Goal: Transaction & Acquisition: Purchase product/service

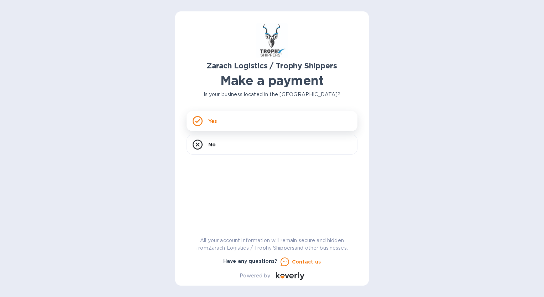
click at [209, 124] on p "Yes" at bounding box center [212, 121] width 9 height 7
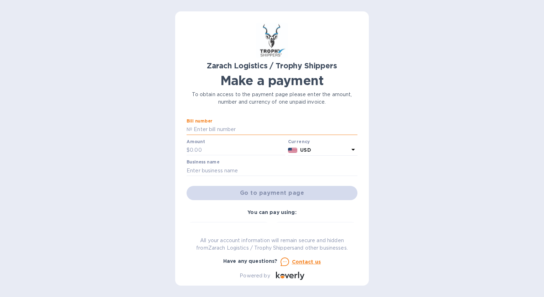
click at [212, 129] on input "text" at bounding box center [274, 129] width 165 height 11
type input "B00174107"
click at [208, 149] on input "text" at bounding box center [237, 150] width 95 height 11
type input "1,530.70"
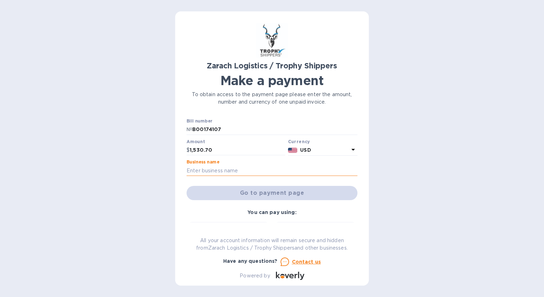
click at [234, 169] on input "text" at bounding box center [272, 170] width 171 height 11
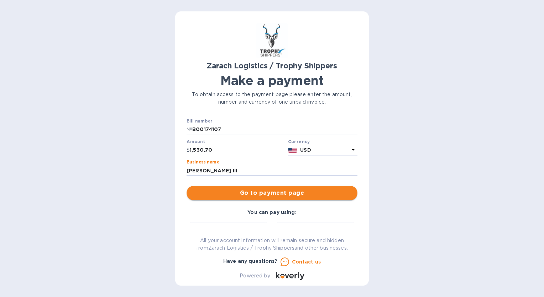
type input "[PERSON_NAME] III"
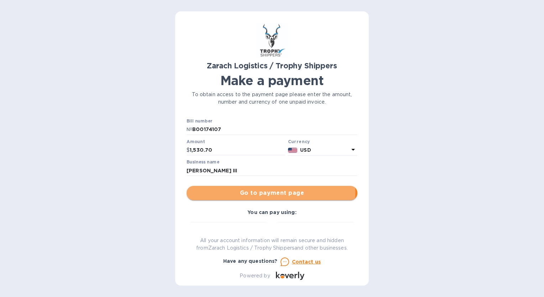
click at [256, 193] on span "Go to payment page" at bounding box center [272, 193] width 160 height 9
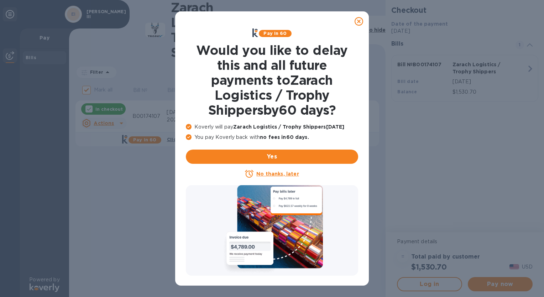
click at [358, 22] on icon at bounding box center [359, 21] width 9 height 9
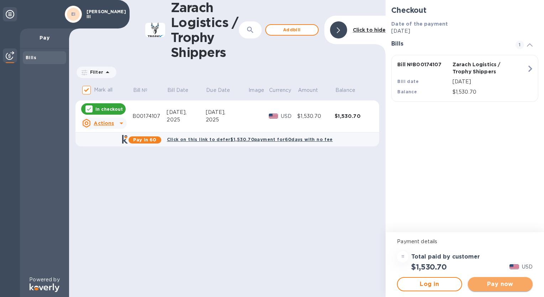
click at [491, 285] on span "Pay now" at bounding box center [500, 284] width 53 height 9
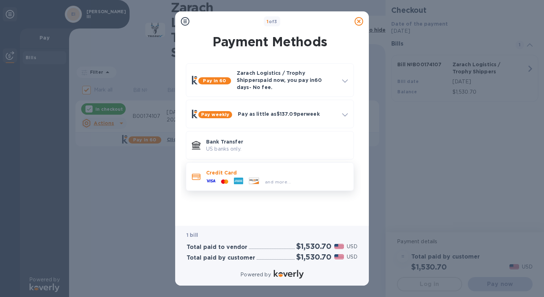
click at [213, 176] on icon at bounding box center [210, 180] width 9 height 9
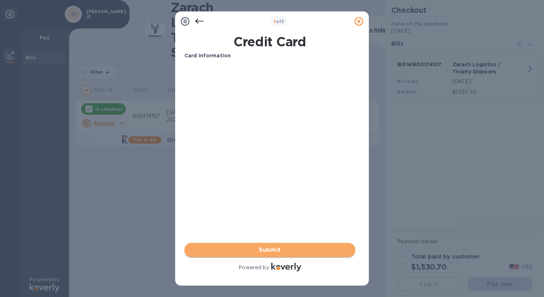
click at [265, 250] on span "Submit" at bounding box center [270, 250] width 160 height 9
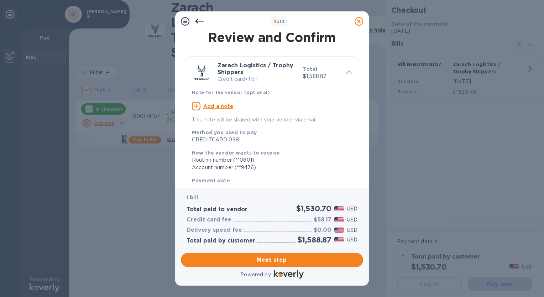
click at [218, 106] on u "Add a note" at bounding box center [218, 106] width 30 height 6
click at [216, 106] on textarea at bounding box center [266, 107] width 149 height 6
type textarea "b00174107"
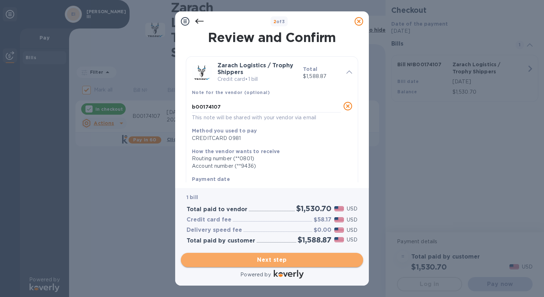
click at [266, 260] on span "Next step" at bounding box center [272, 260] width 171 height 9
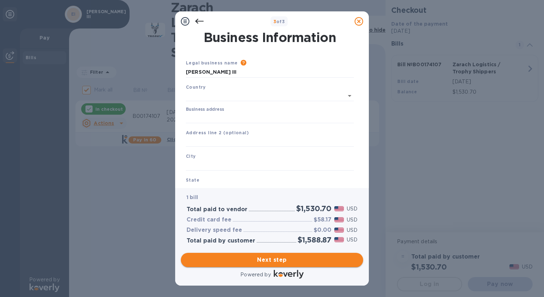
type input "[GEOGRAPHIC_DATA]"
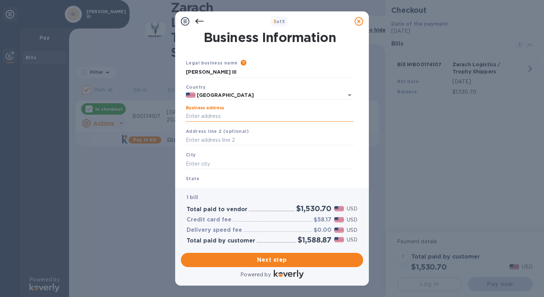
click at [230, 116] on input "Business address" at bounding box center [270, 116] width 168 height 11
type input "[STREET_ADDRESS]"
type input "[GEOGRAPHIC_DATA]"
type input "MO"
type input "63501"
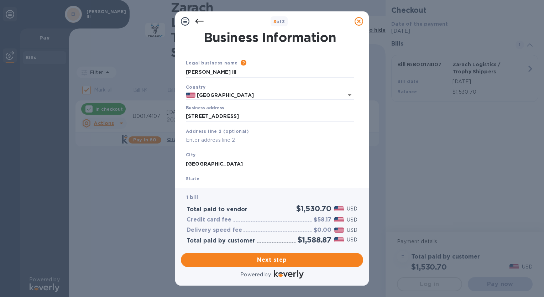
click at [197, 180] on b "State" at bounding box center [193, 178] width 14 height 5
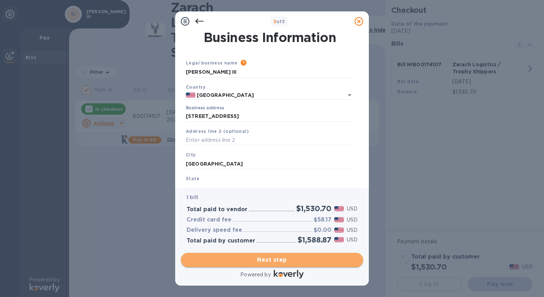
click at [257, 259] on span "Next step" at bounding box center [272, 260] width 171 height 9
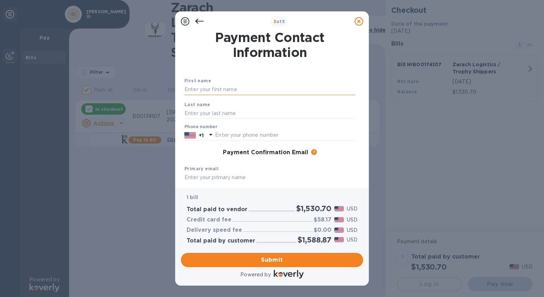
click at [225, 90] on input "text" at bounding box center [269, 89] width 171 height 11
type input "[PERSON_NAME]"
click at [187, 105] on b "Last name" at bounding box center [197, 104] width 26 height 5
click at [201, 109] on input "text" at bounding box center [269, 113] width 171 height 11
type input "[PERSON_NAME]"
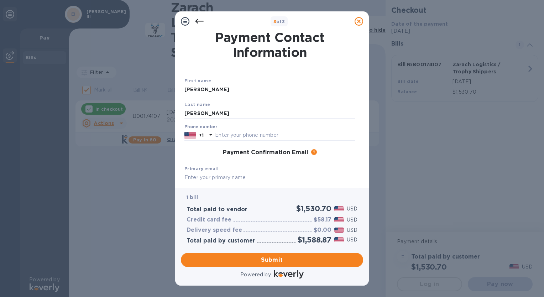
click at [155, 157] on div "3 of 3 Payment Contact Information First name [PERSON_NAME] Last name [PERSON_N…" at bounding box center [272, 148] width 544 height 297
click at [225, 135] on input "text" at bounding box center [285, 135] width 140 height 11
type input "6606263447"
click at [240, 176] on input "text" at bounding box center [269, 177] width 171 height 11
type input "[EMAIL_ADDRESS][DOMAIN_NAME]"
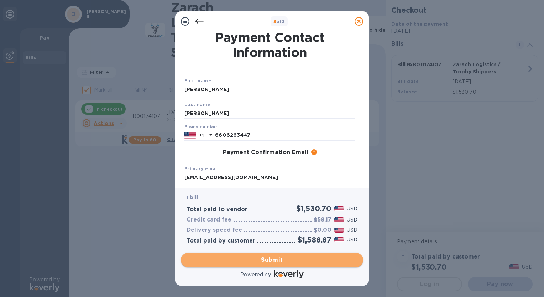
click at [255, 257] on span "Submit" at bounding box center [272, 260] width 171 height 9
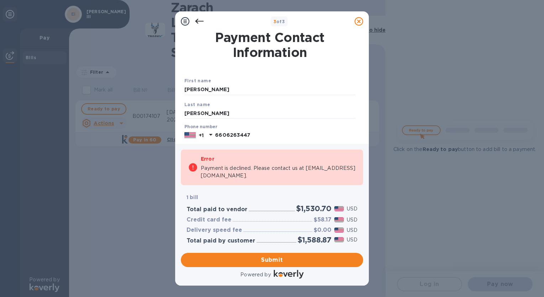
click at [202, 20] on icon at bounding box center [199, 21] width 9 height 9
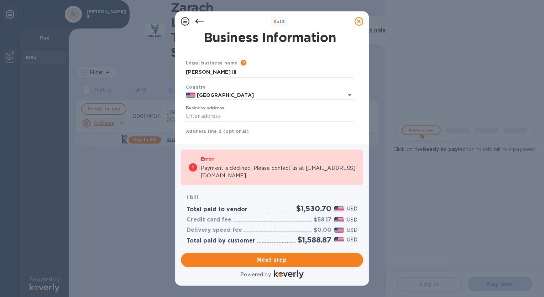
click at [202, 20] on icon at bounding box center [199, 21] width 9 height 9
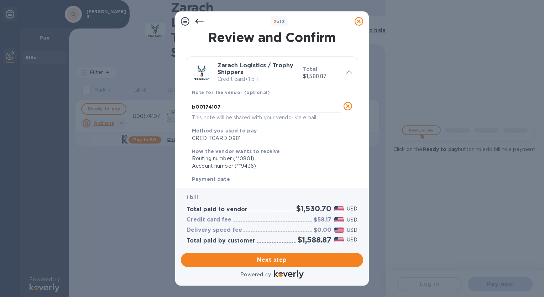
click at [202, 20] on icon at bounding box center [199, 21] width 9 height 9
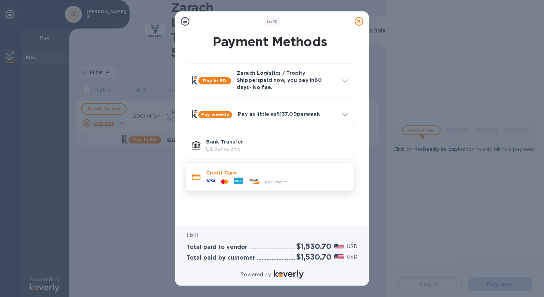
click at [230, 178] on div at bounding box center [224, 181] width 13 height 7
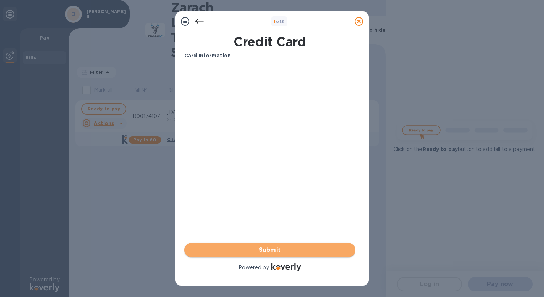
click at [263, 253] on span "Submit" at bounding box center [270, 250] width 160 height 9
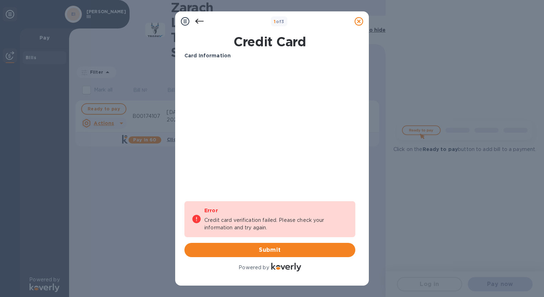
click at [359, 20] on icon at bounding box center [359, 21] width 9 height 9
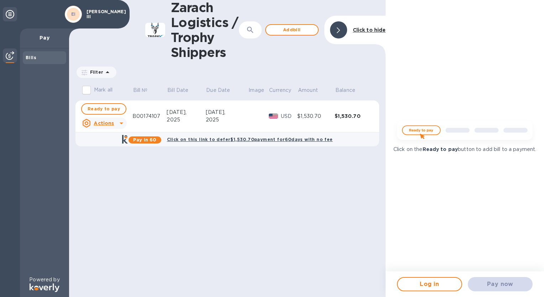
click at [426, 126] on img at bounding box center [464, 132] width 145 height 29
click at [110, 108] on span "Ready to pay" at bounding box center [104, 109] width 32 height 9
checkbox input "true"
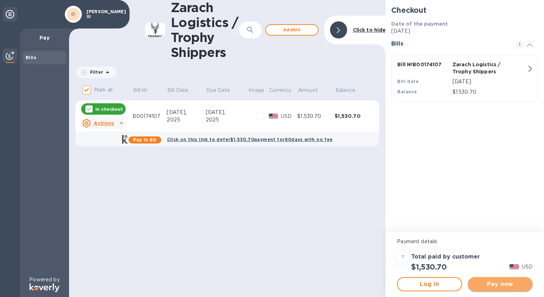
click at [497, 283] on span "Pay now" at bounding box center [500, 284] width 53 height 9
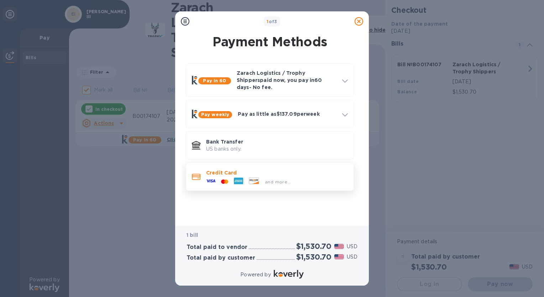
click at [258, 179] on icon at bounding box center [257, 179] width 1 height 1
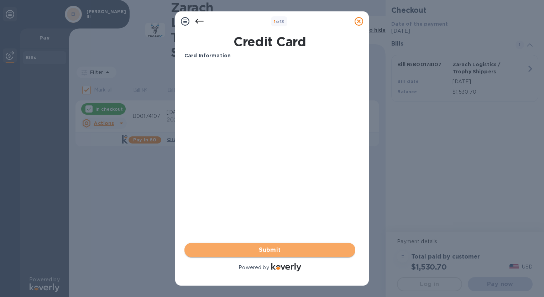
click at [269, 250] on span "Submit" at bounding box center [270, 250] width 160 height 9
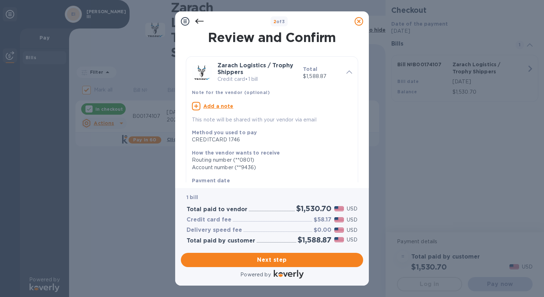
click at [222, 106] on u "Add a note" at bounding box center [218, 106] width 30 height 6
click at [222, 106] on textarea at bounding box center [266, 107] width 149 height 6
type textarea "b00174107"
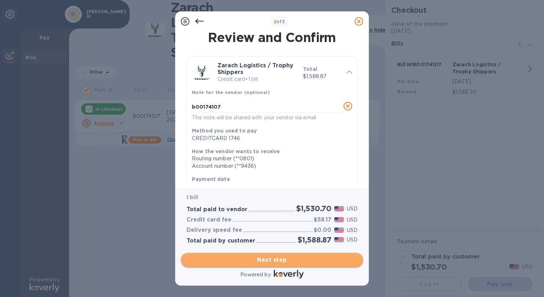
click at [286, 257] on span "Next step" at bounding box center [272, 260] width 171 height 9
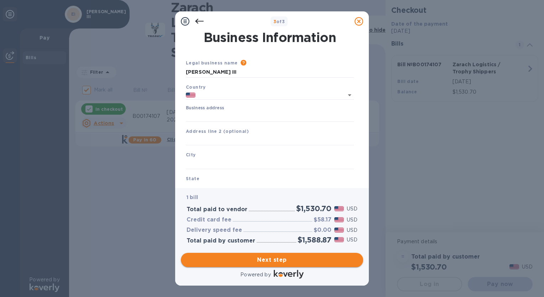
type input "[GEOGRAPHIC_DATA]"
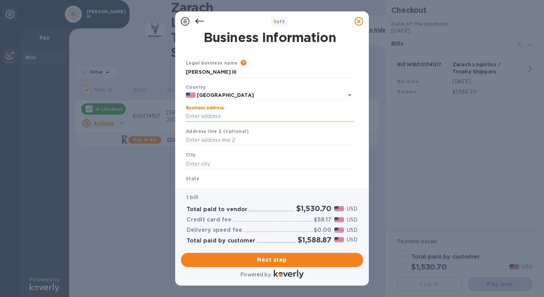
click at [219, 117] on input "Business address" at bounding box center [270, 116] width 168 height 11
type input "[STREET_ADDRESS]"
type input "[GEOGRAPHIC_DATA]"
type input "MO"
type input "63501"
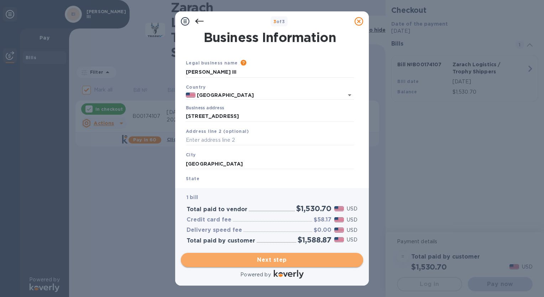
click at [270, 259] on span "Next step" at bounding box center [272, 260] width 171 height 9
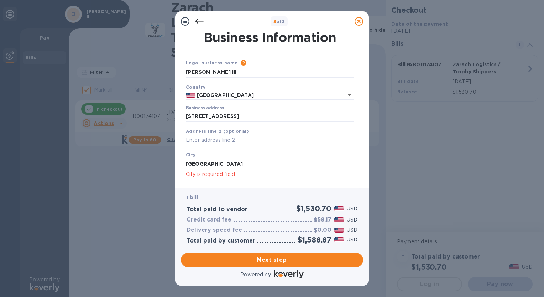
click at [224, 165] on input "[GEOGRAPHIC_DATA]" at bounding box center [270, 163] width 168 height 11
click at [229, 177] on p "City is required field" at bounding box center [270, 174] width 168 height 8
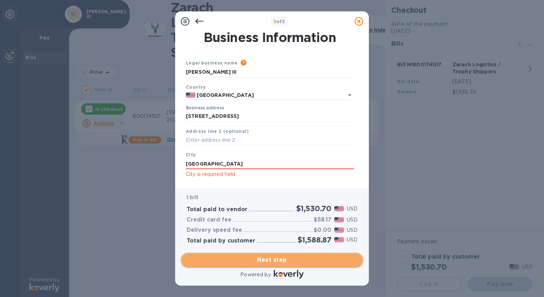
click at [266, 259] on span "Next step" at bounding box center [272, 260] width 171 height 9
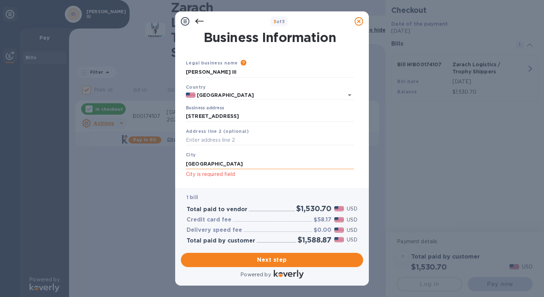
click at [219, 166] on input "[GEOGRAPHIC_DATA]" at bounding box center [270, 163] width 168 height 11
click at [194, 178] on p "City is required field" at bounding box center [270, 174] width 168 height 8
click at [208, 155] on div "City [GEOGRAPHIC_DATA] [US_STATE][GEOGRAPHIC_DATA] is required field" at bounding box center [270, 164] width 174 height 33
click at [239, 163] on input "[GEOGRAPHIC_DATA] [US_STATE]" at bounding box center [270, 163] width 168 height 11
type input "K"
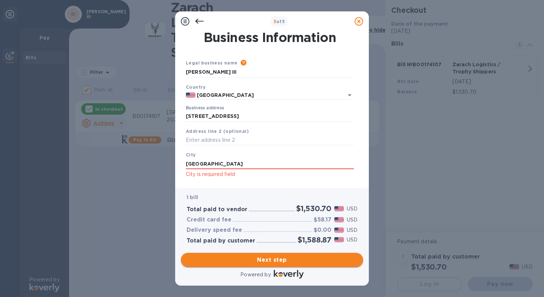
type input "[GEOGRAPHIC_DATA]"
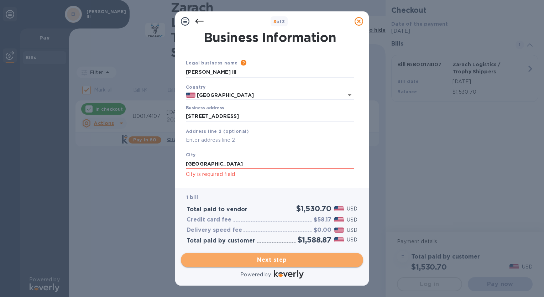
click at [259, 259] on span "Next step" at bounding box center [272, 260] width 171 height 9
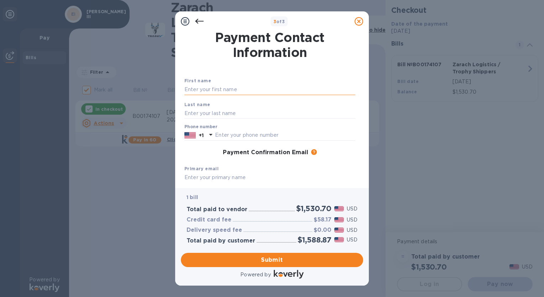
click at [246, 88] on input "text" at bounding box center [269, 89] width 171 height 11
type input "[PERSON_NAME]"
click at [162, 160] on div "3 of 3 Payment Contact Information First name [PERSON_NAME] Last name Phone num…" at bounding box center [272, 148] width 544 height 297
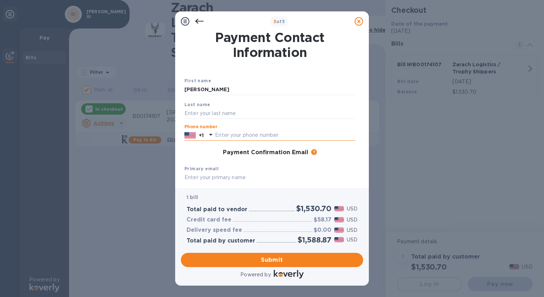
click at [241, 132] on input "text" at bounding box center [285, 135] width 140 height 11
type input "6606263447"
click at [151, 169] on div "3 of 3 Payment Contact Information First name [PERSON_NAME] Last name Phone num…" at bounding box center [272, 148] width 544 height 297
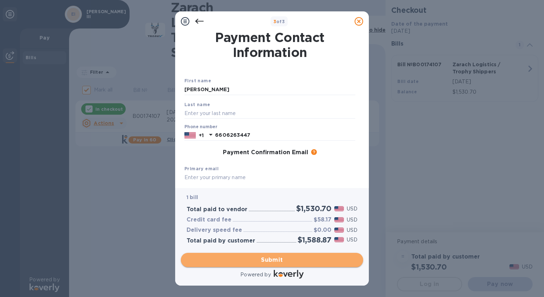
click at [275, 259] on span "Submit" at bounding box center [272, 260] width 171 height 9
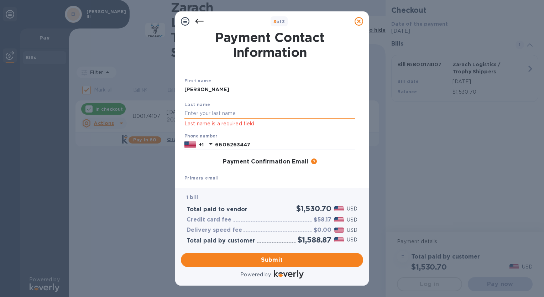
click at [246, 114] on input "text" at bounding box center [269, 113] width 171 height 11
type input "[PERSON_NAME]"
click at [160, 172] on div "3 of 3 Payment Contact Information First name [PERSON_NAME] Last name [PERSON_N…" at bounding box center [272, 148] width 544 height 297
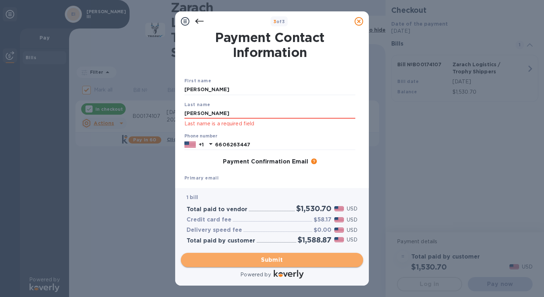
click at [262, 257] on span "Submit" at bounding box center [272, 260] width 171 height 9
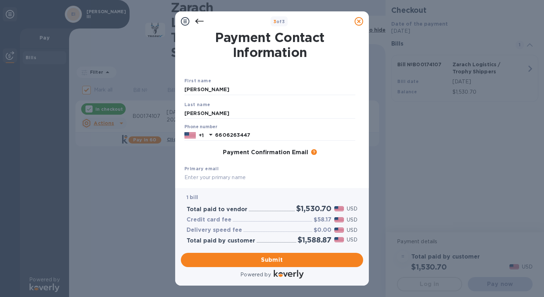
click at [254, 178] on input "text" at bounding box center [269, 177] width 171 height 11
type input "[EMAIL_ADDRESS][DOMAIN_NAME]"
click at [253, 259] on span "Submit" at bounding box center [272, 260] width 171 height 9
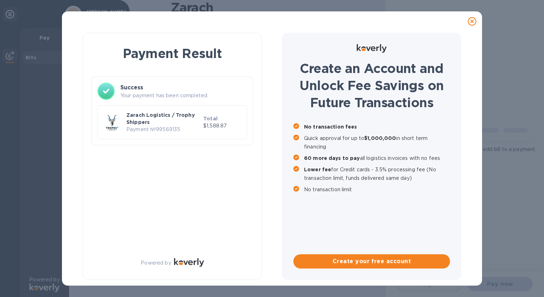
checkbox input "false"
